Goal: Task Accomplishment & Management: Manage account settings

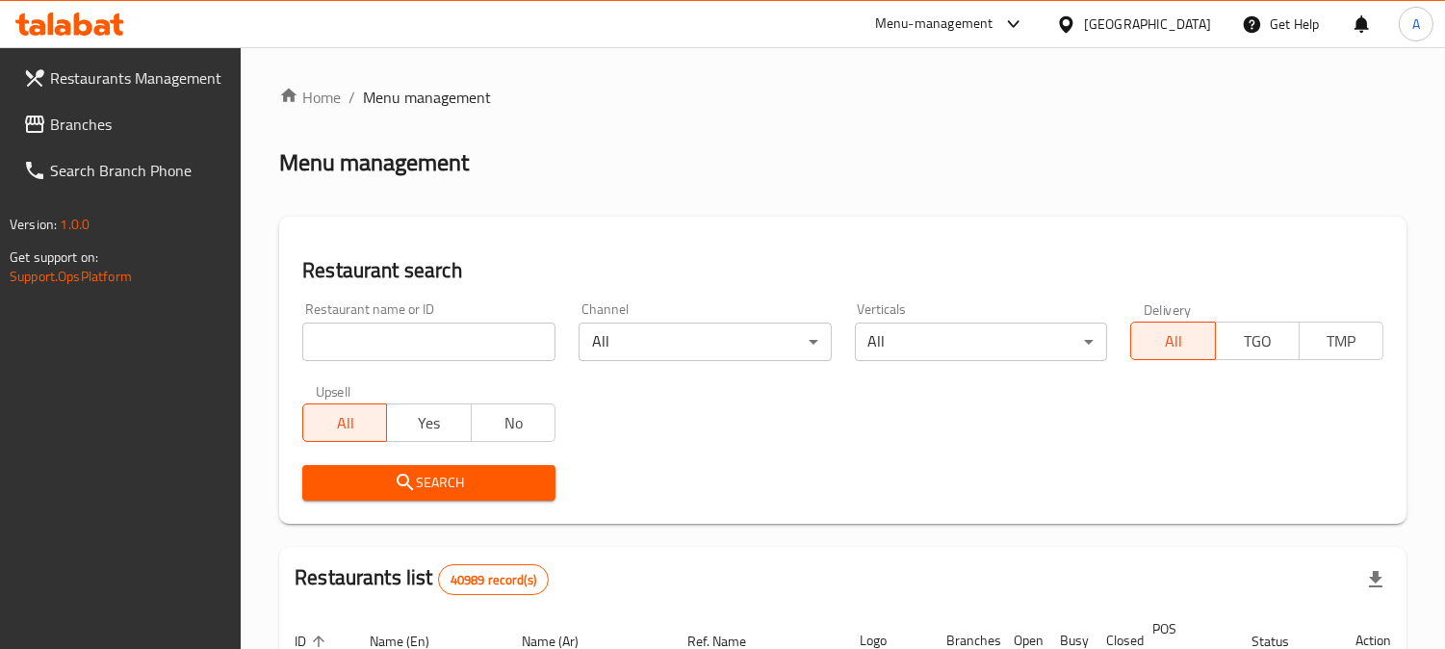
click at [1091, 27] on div "United Arab Emirates" at bounding box center [1147, 23] width 127 height 21
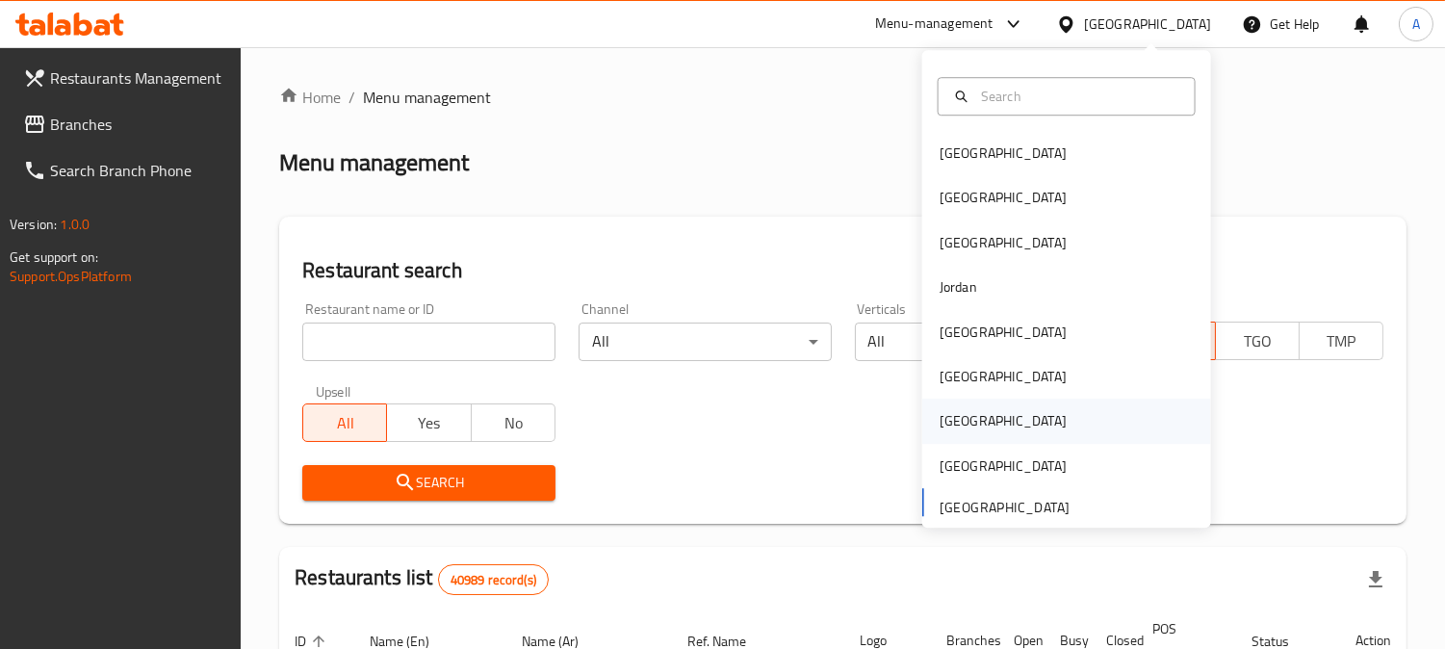
click at [945, 429] on div "[GEOGRAPHIC_DATA]" at bounding box center [1003, 421] width 127 height 21
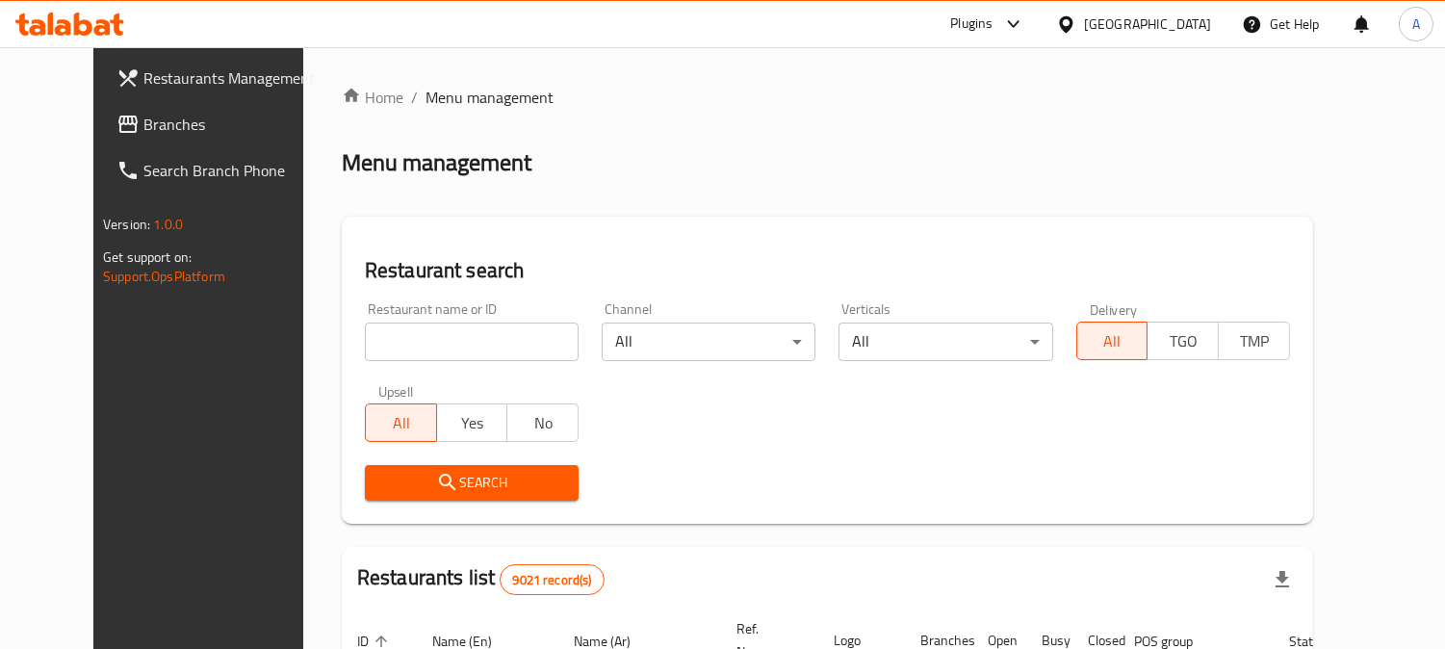
click at [180, 131] on span "Branches" at bounding box center [231, 124] width 176 height 23
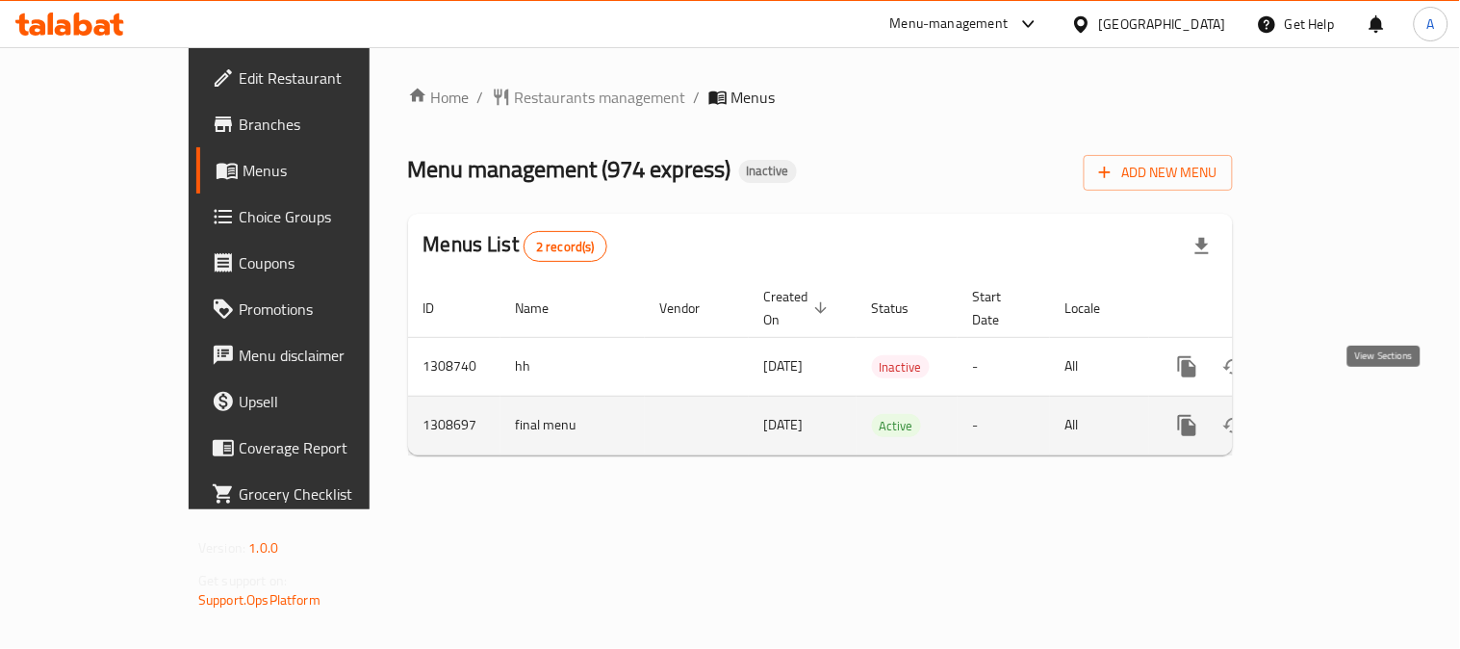
click at [1350, 404] on link "enhanced table" at bounding box center [1327, 425] width 46 height 46
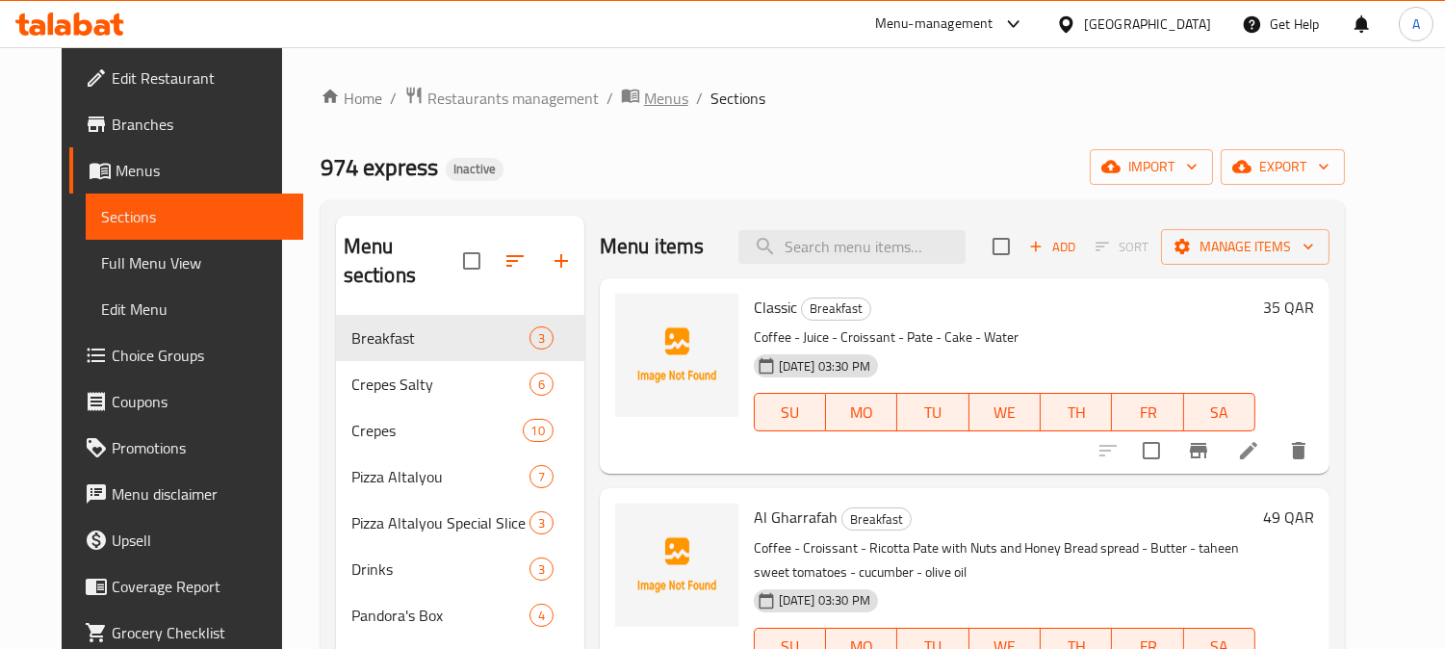
click at [644, 104] on span "Menus" at bounding box center [666, 98] width 44 height 23
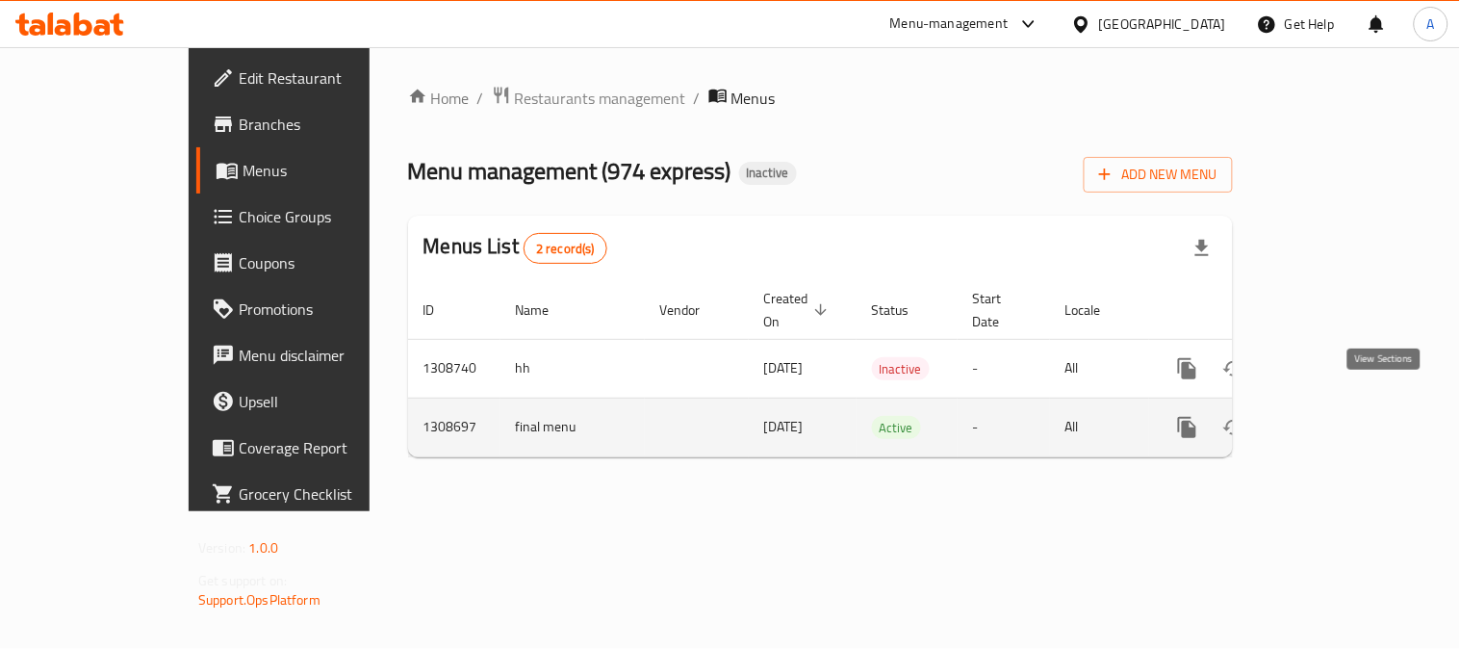
click at [1338, 416] on icon "enhanced table" at bounding box center [1326, 427] width 23 height 23
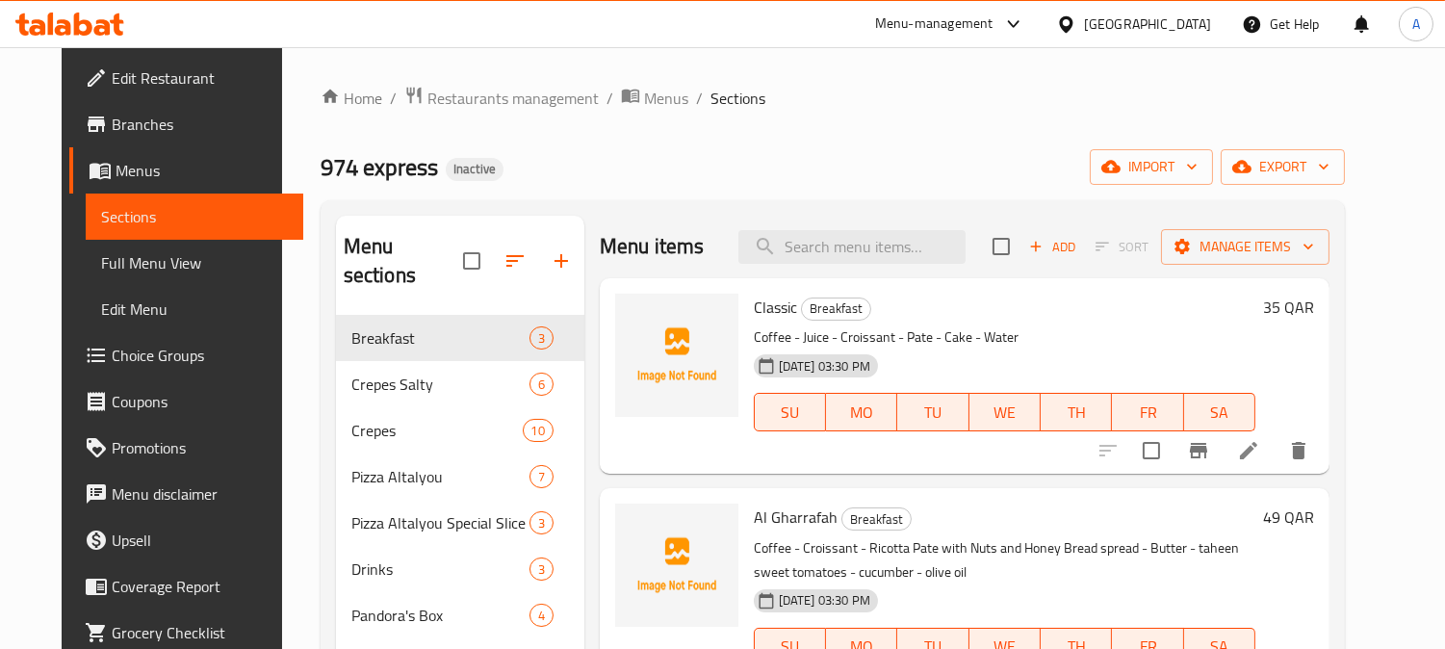
click at [604, 152] on div "974 express Inactive import export" at bounding box center [833, 167] width 1024 height 36
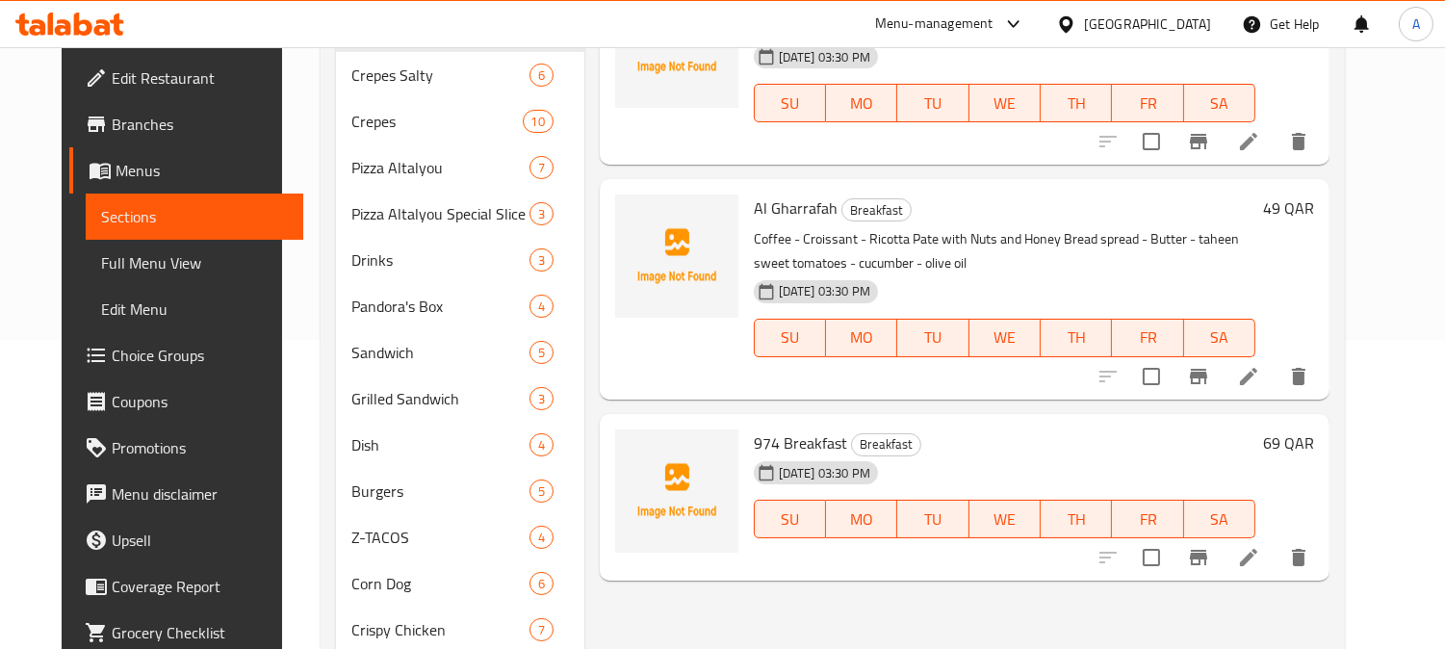
scroll to position [321, 0]
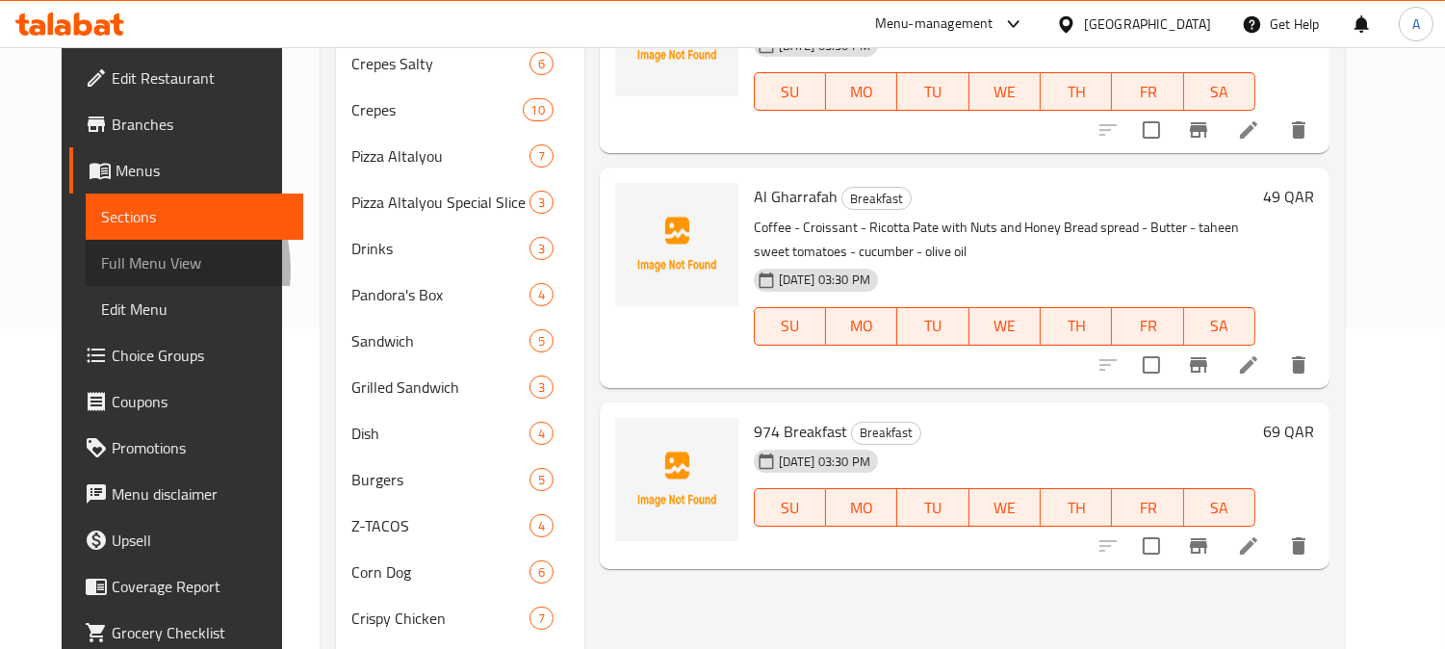
click at [101, 270] on span "Full Menu View" at bounding box center [194, 262] width 187 height 23
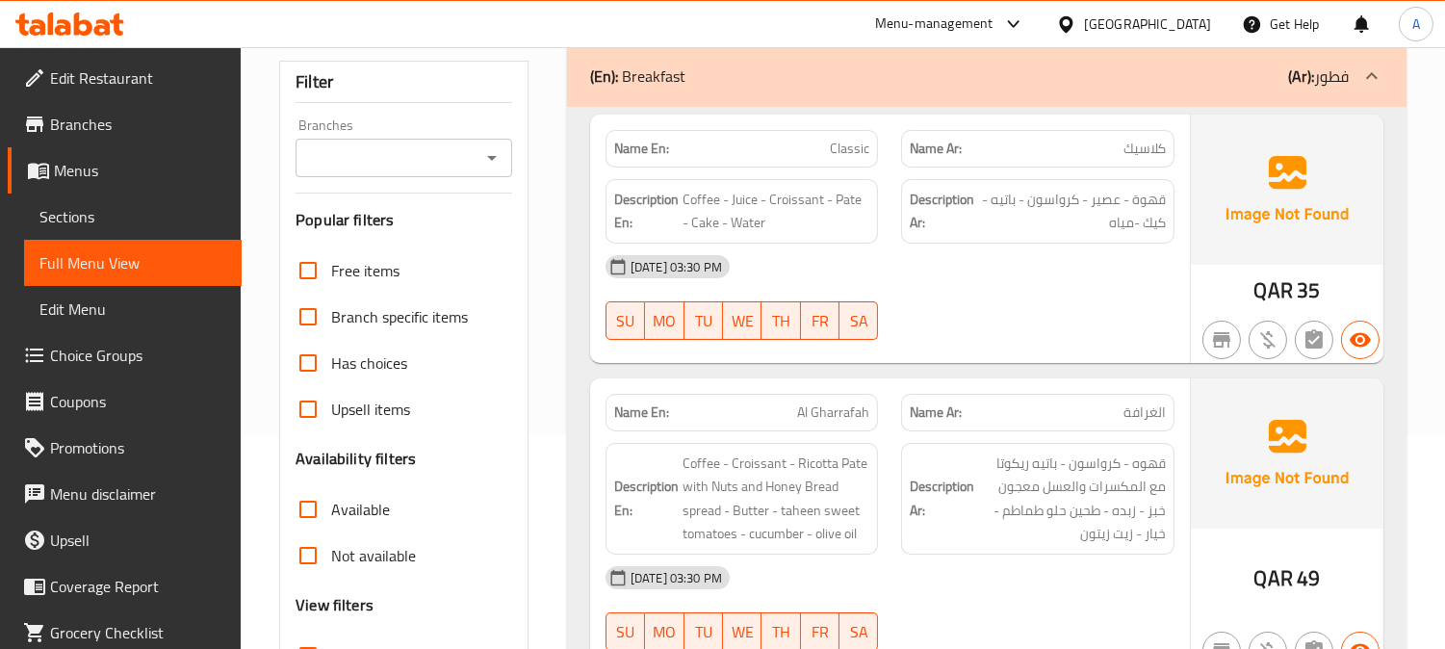
scroll to position [107, 0]
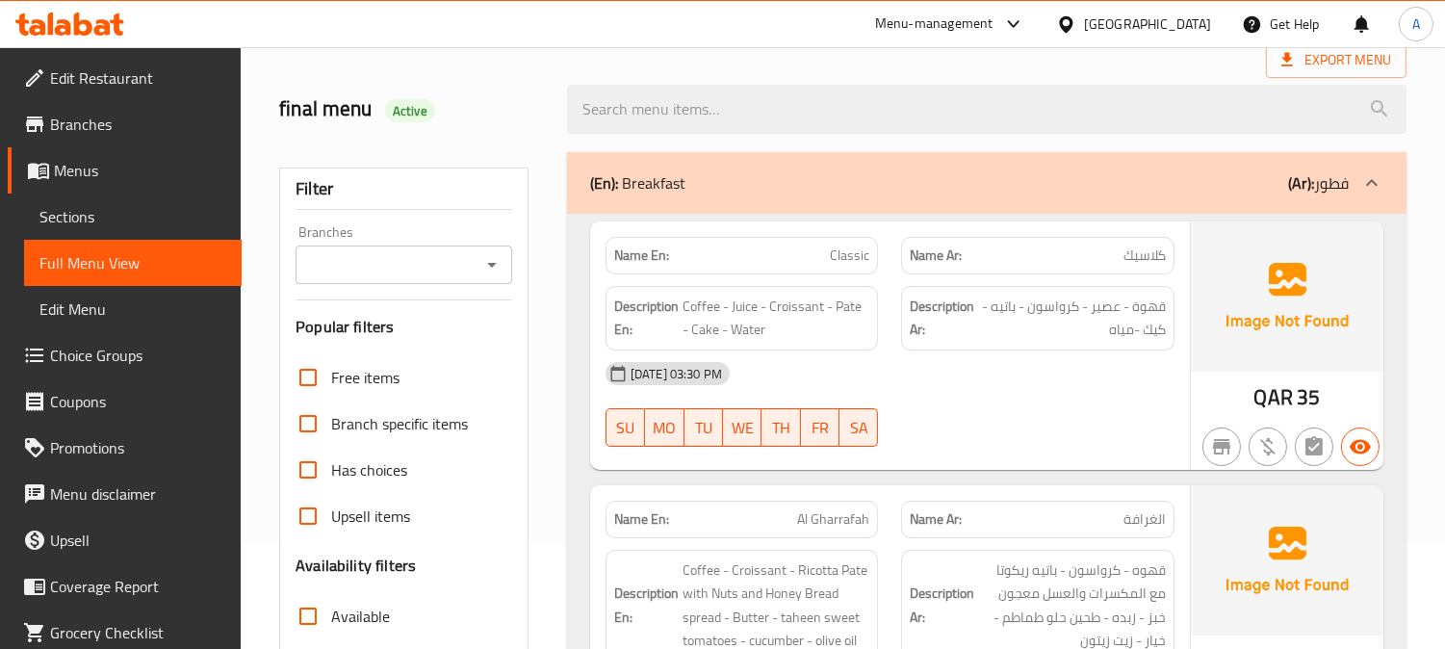
click at [877, 364] on div "[DATE] 03:30 PM" at bounding box center [890, 373] width 592 height 46
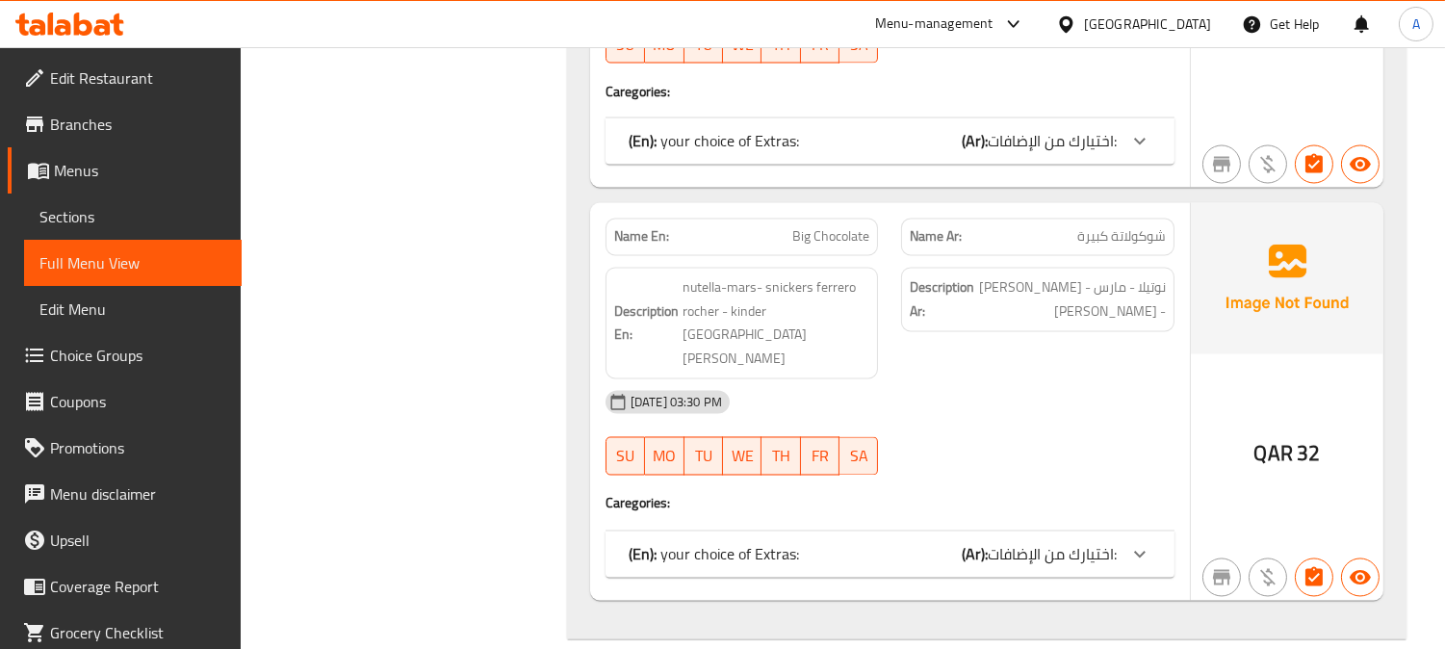
scroll to position [6533, 0]
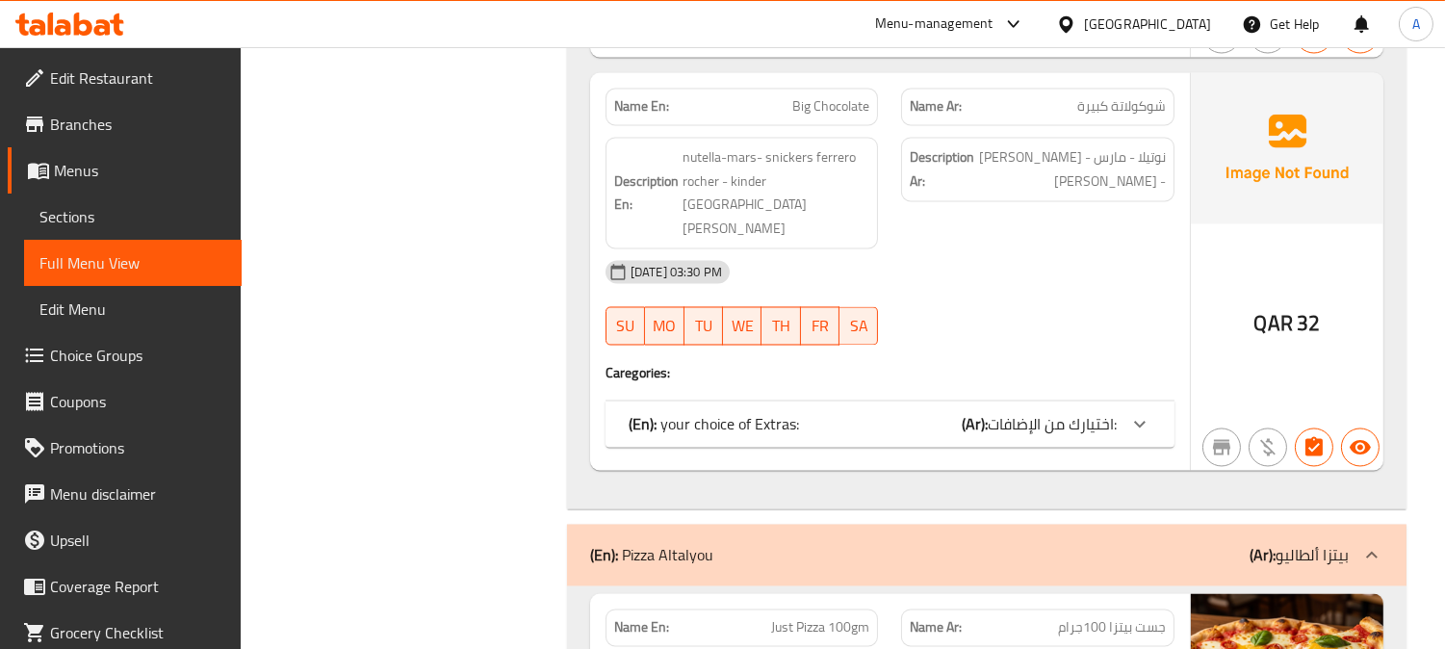
click at [913, 412] on div "(En): your choice of Extras: (Ar): اختيارك من الإضافات:" at bounding box center [873, 423] width 488 height 23
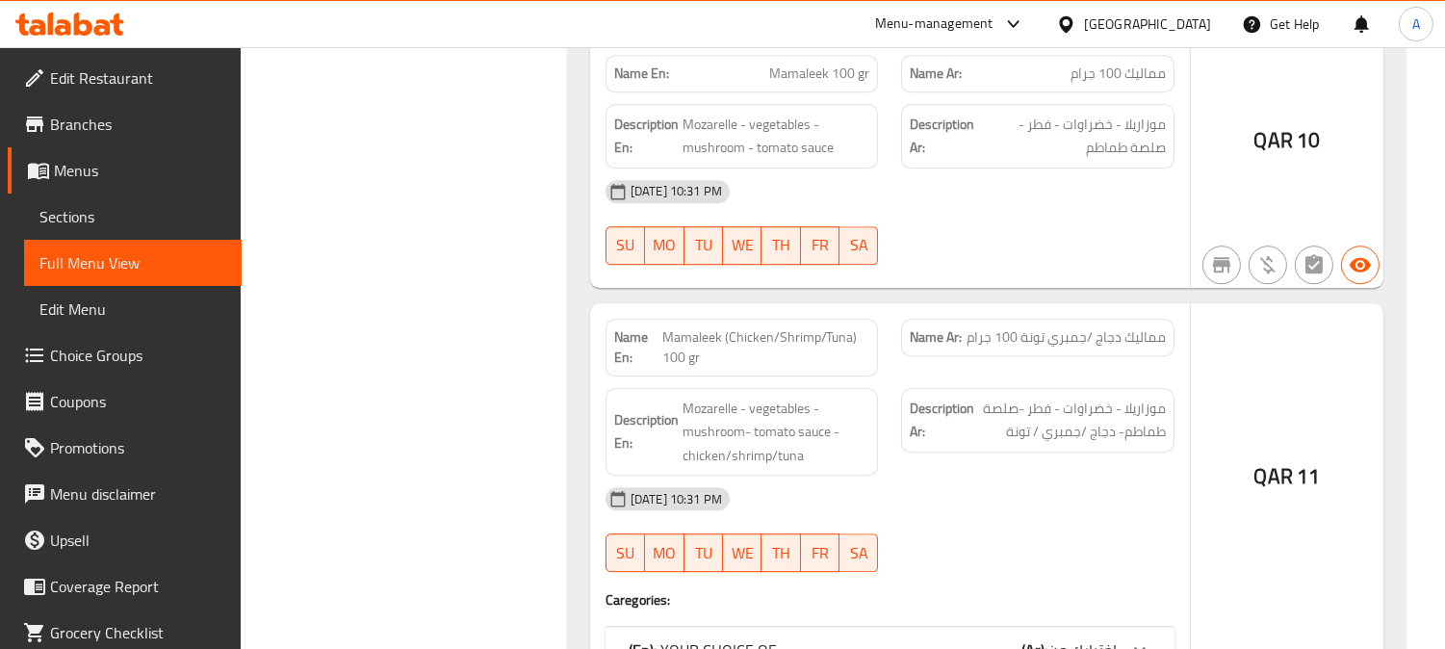
scroll to position [9965, 0]
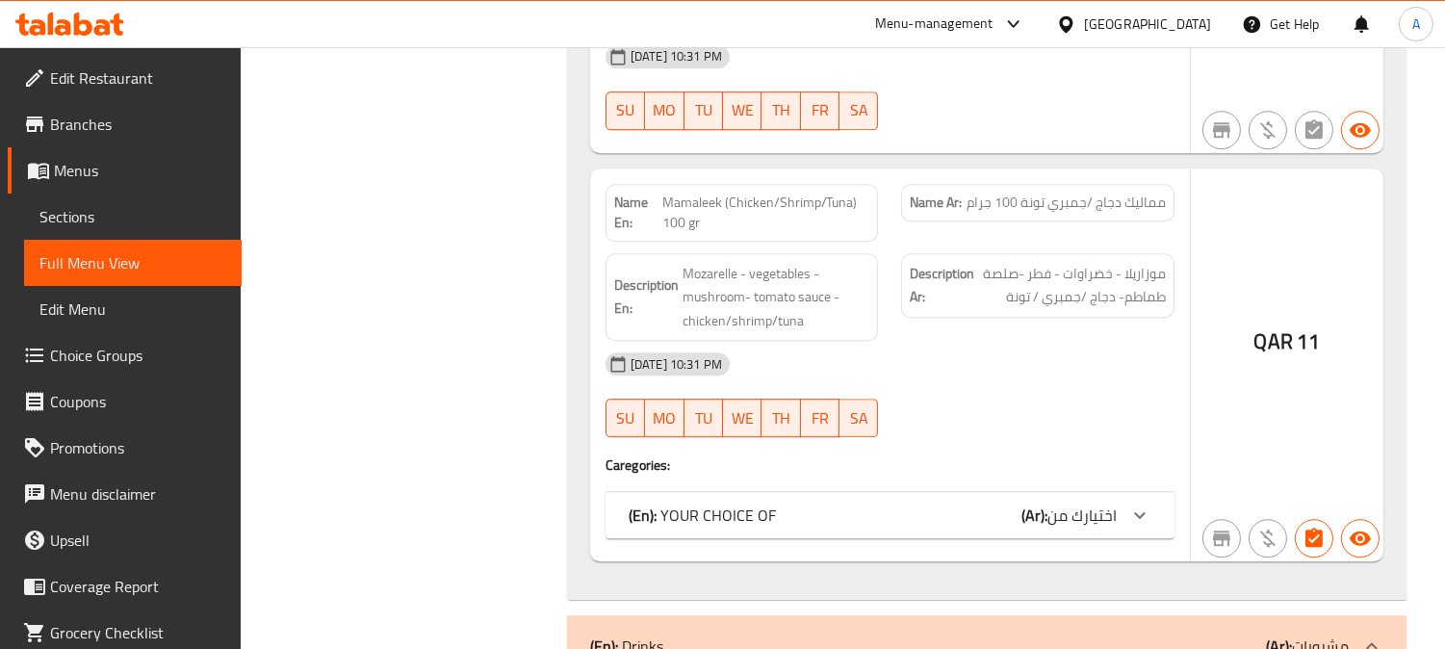
click at [903, 504] on div "(En): YOUR CHOICE OF (Ar): اختيارك من" at bounding box center [873, 515] width 488 height 23
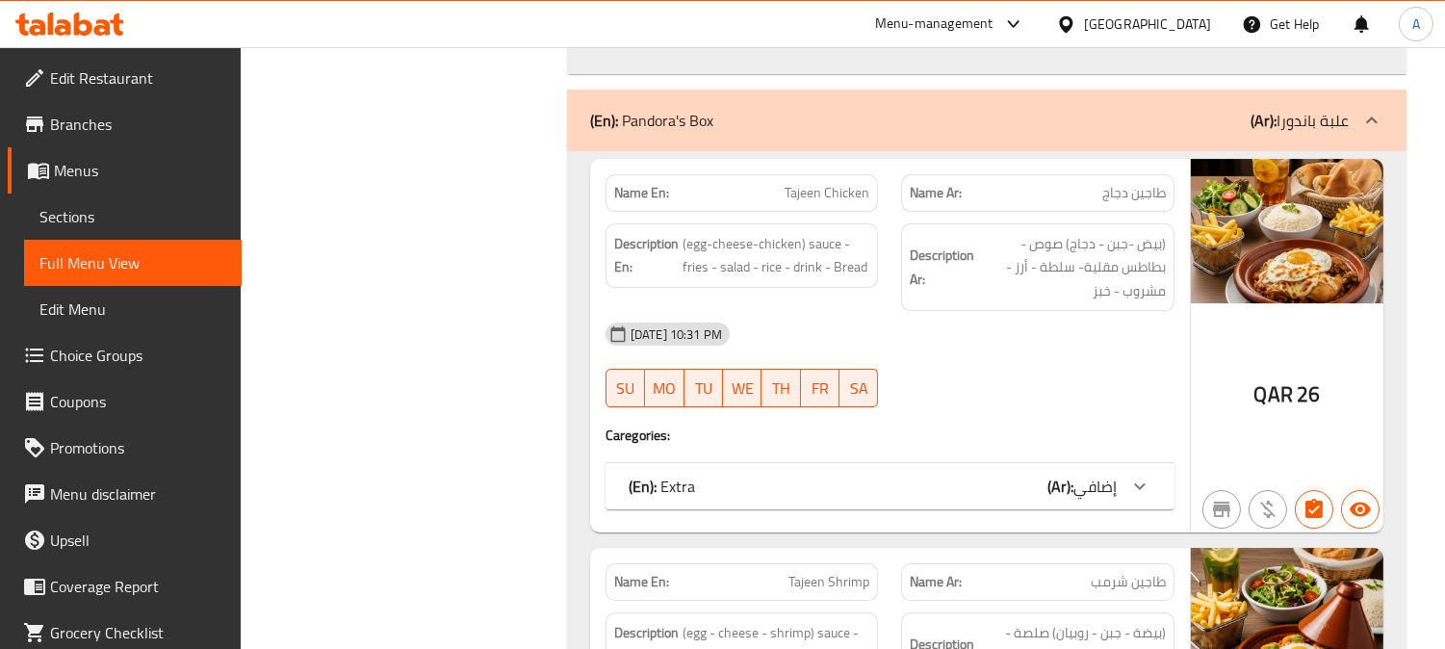
scroll to position [11752, 0]
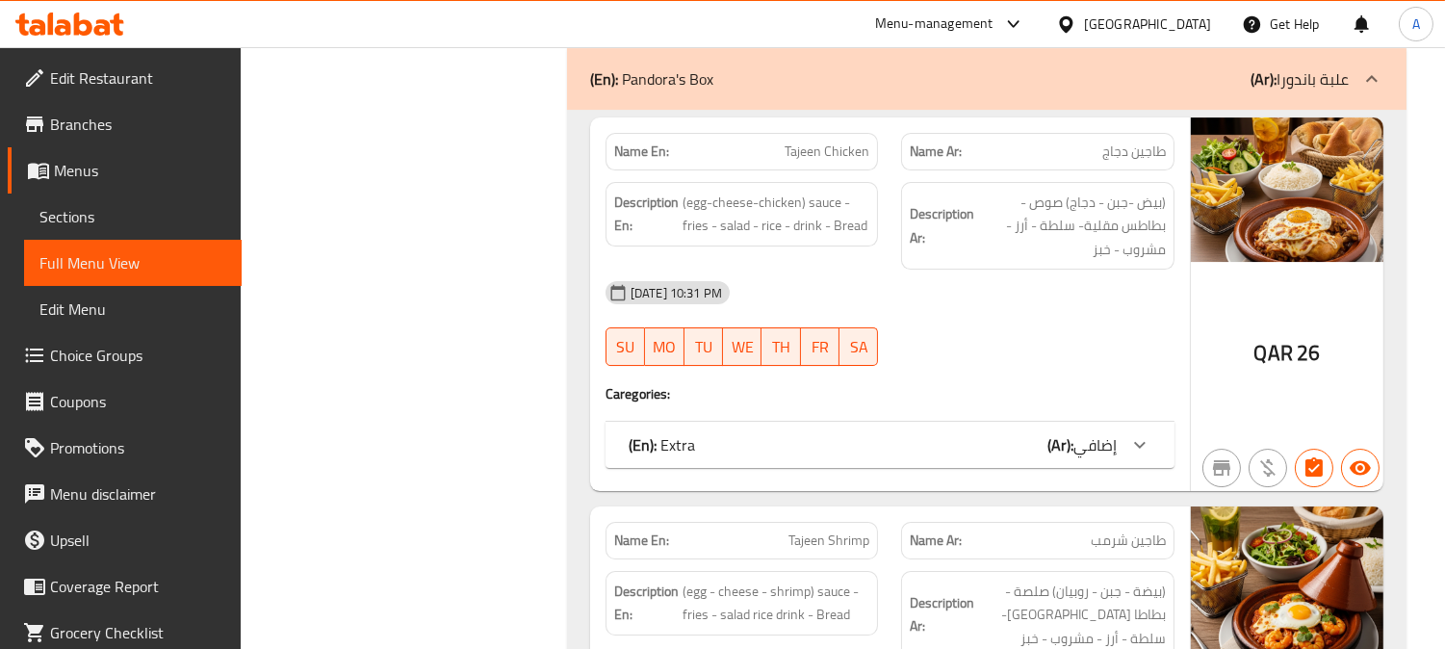
click at [732, 433] on div "(En): Extra (Ar): إضافي" at bounding box center [873, 444] width 488 height 23
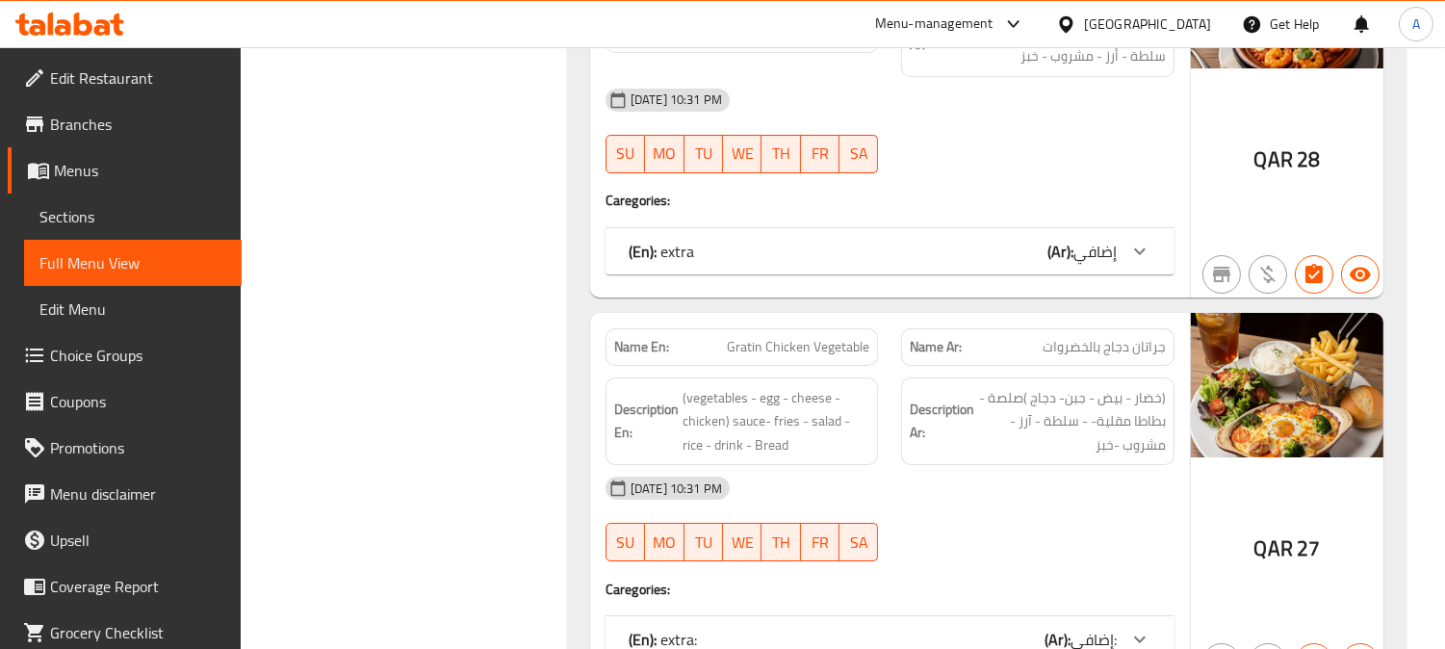
scroll to position [12608, 0]
click at [687, 239] on p "(En): extra" at bounding box center [661, 250] width 65 height 23
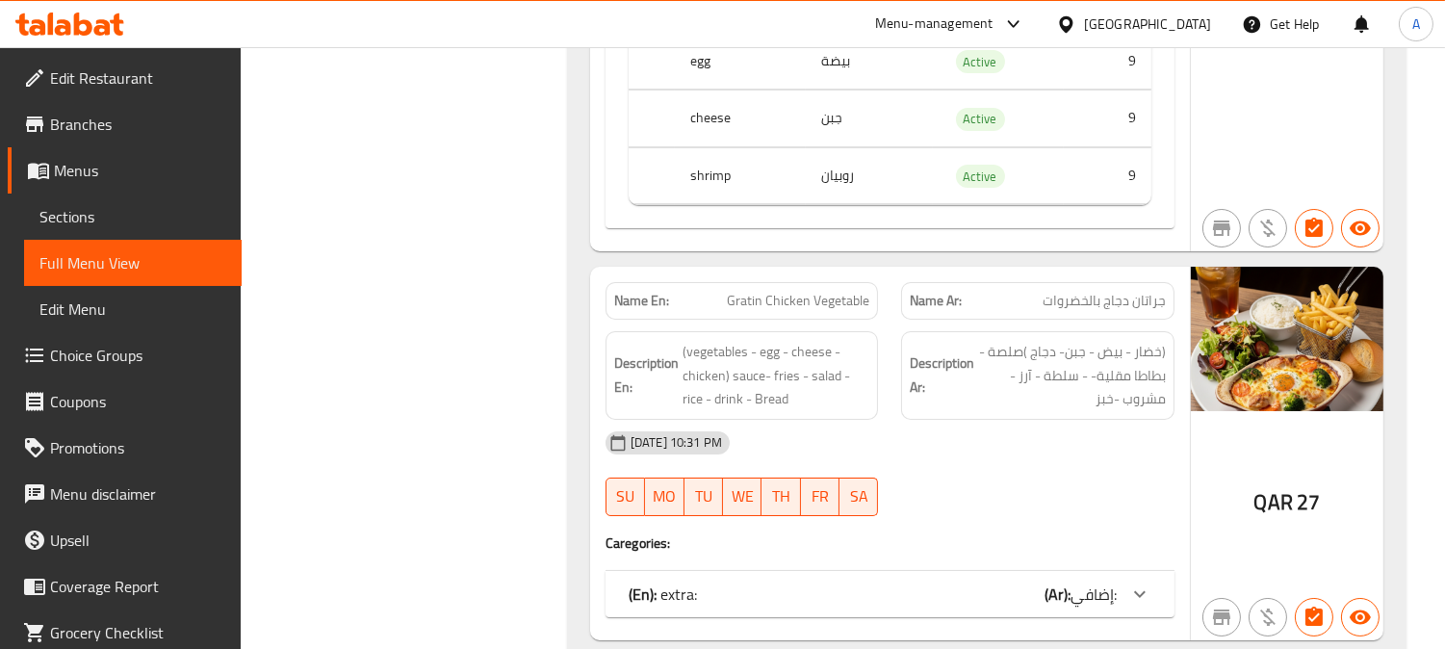
scroll to position [13143, 0]
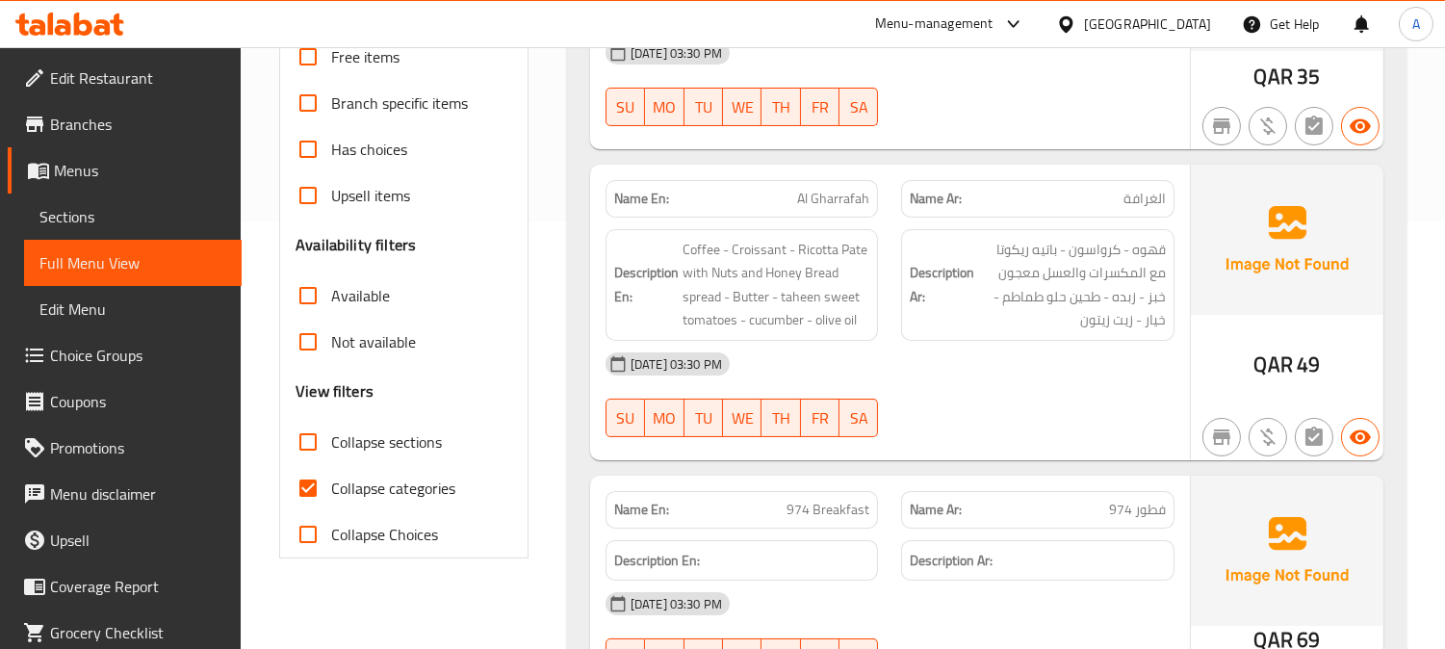
scroll to position [855, 0]
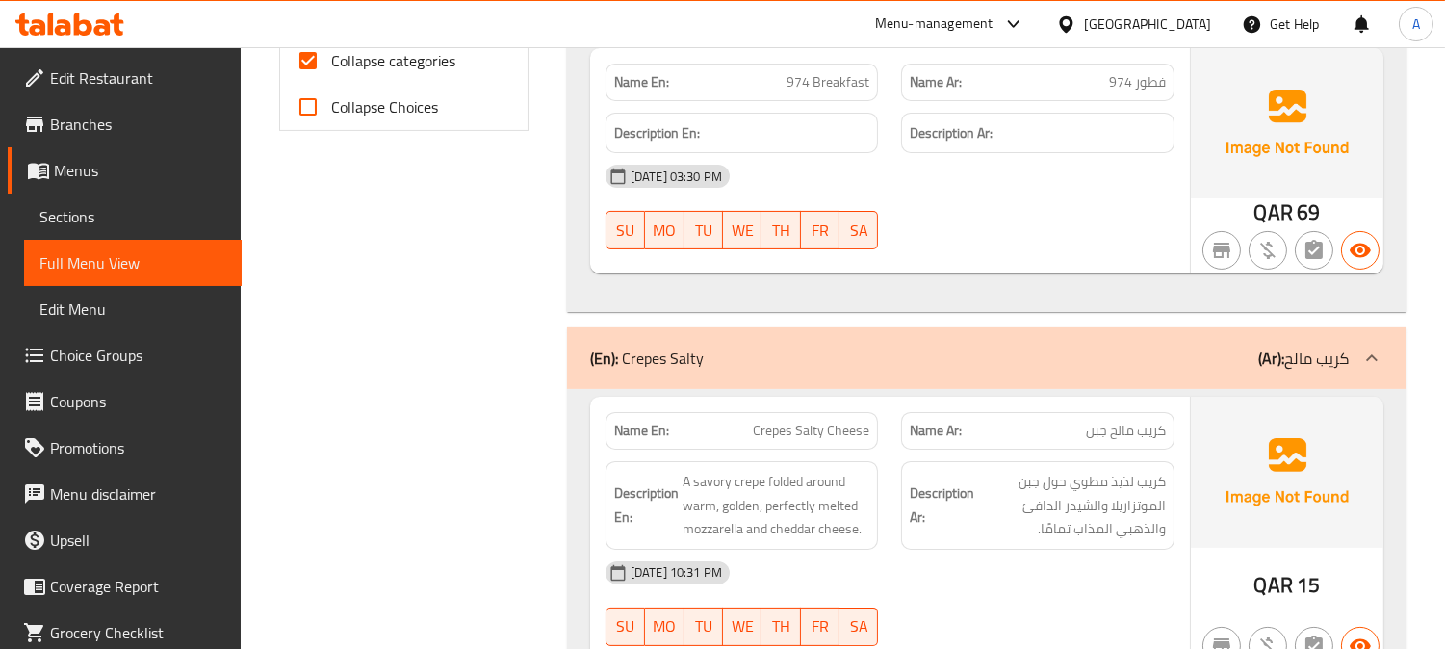
click at [302, 65] on input "Collapse categories" at bounding box center [308, 61] width 46 height 46
checkbox input "false"
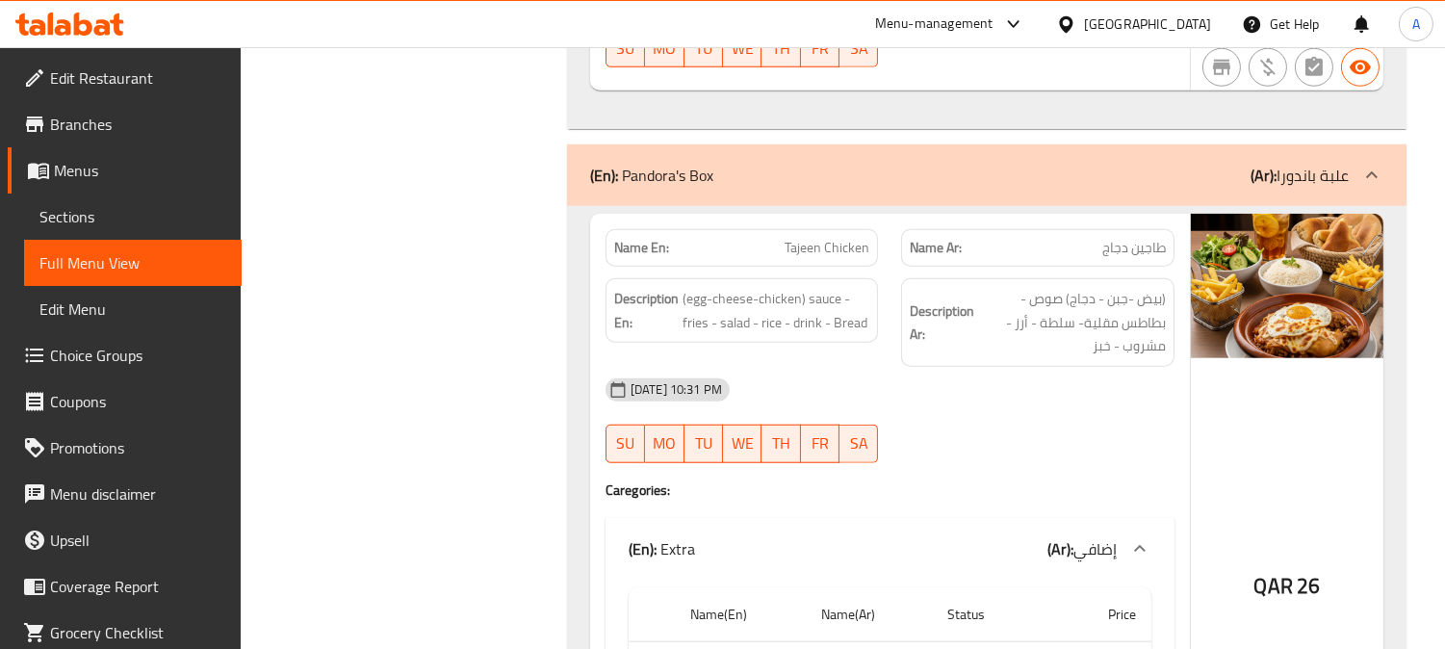
scroll to position [16370, 0]
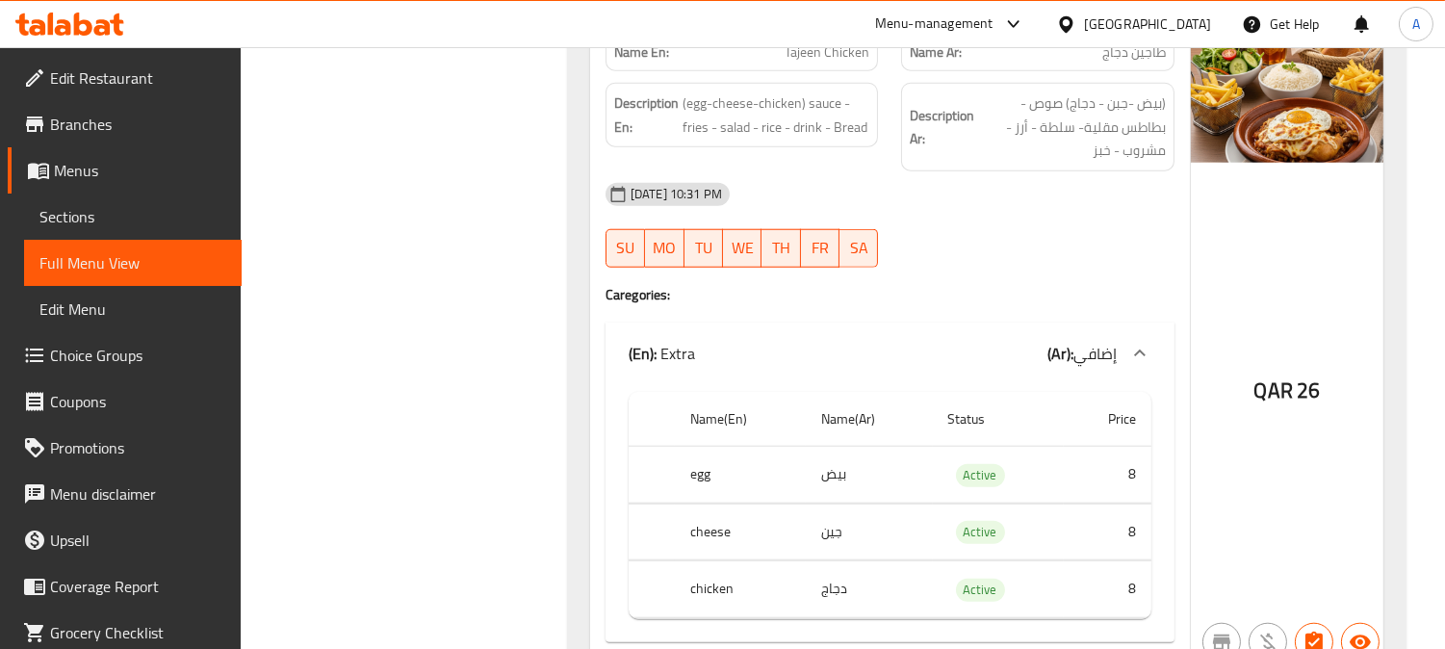
click at [840, 392] on th "Name(Ar)" at bounding box center [869, 419] width 127 height 55
click at [945, 323] on div "(En): Extra (Ar): إضافي" at bounding box center [890, 354] width 569 height 62
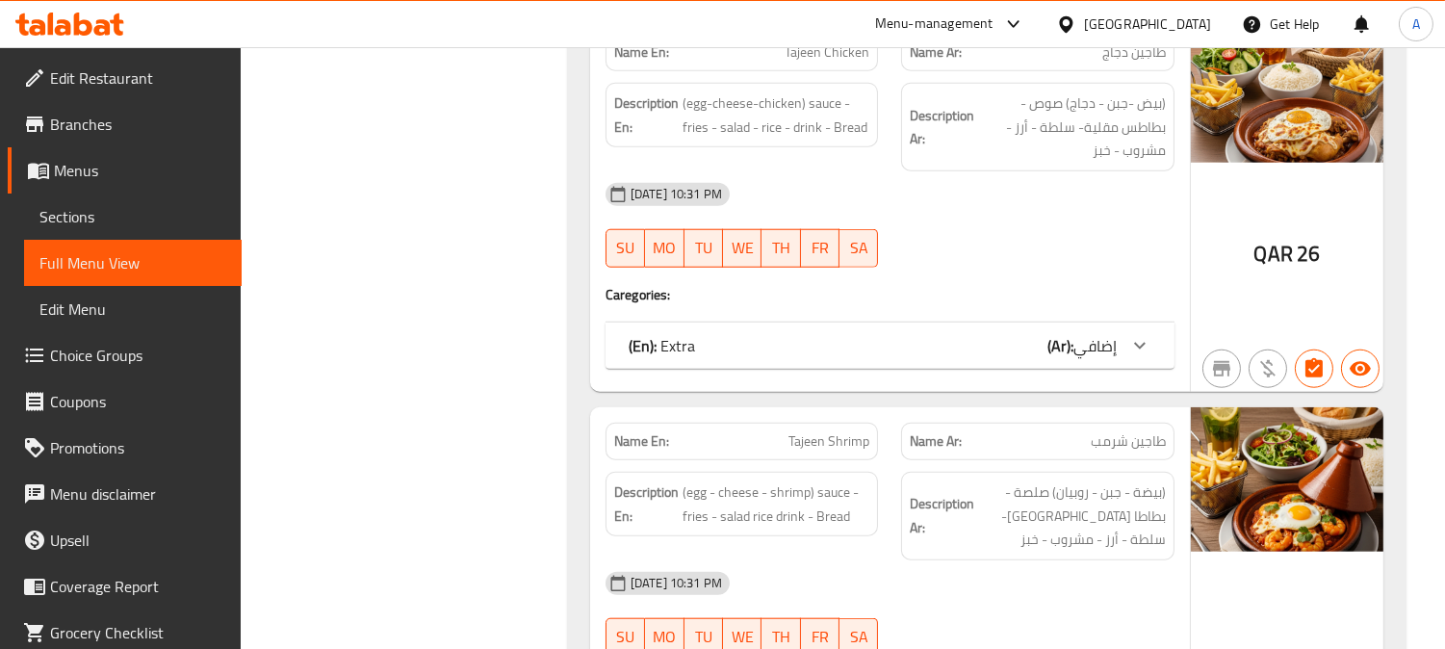
click at [945, 323] on div "(En): Extra (Ar): إضافي" at bounding box center [890, 346] width 569 height 46
